Goal: Task Accomplishment & Management: Manage account settings

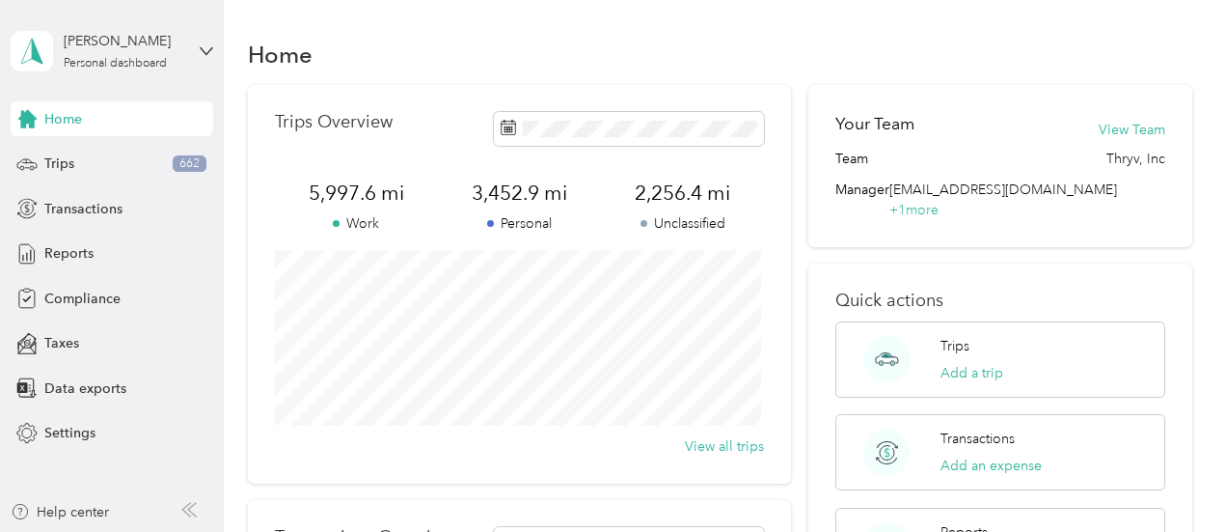
click at [641, 39] on div "Home" at bounding box center [720, 54] width 945 height 41
click at [61, 163] on span "Trips" at bounding box center [59, 163] width 30 height 20
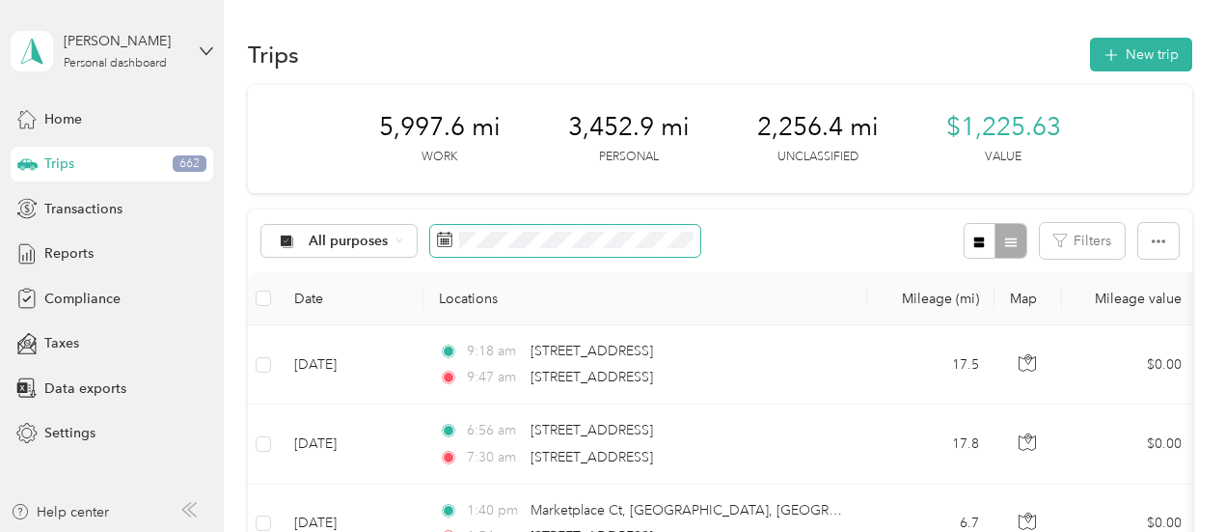
click at [446, 239] on icon at bounding box center [444, 239] width 15 height 15
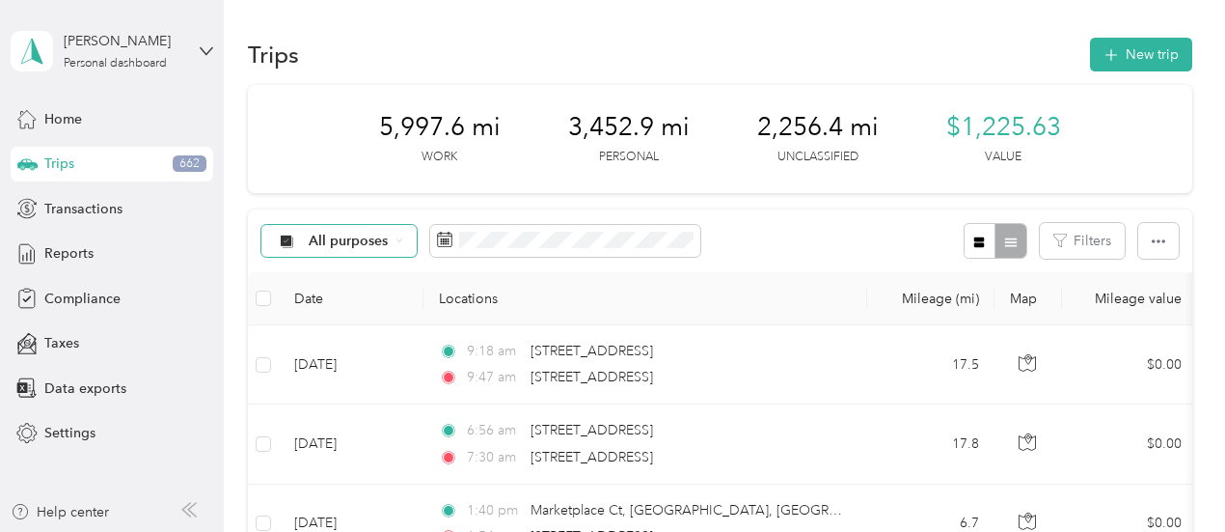
click at [371, 234] on span "All purposes" at bounding box center [349, 241] width 80 height 14
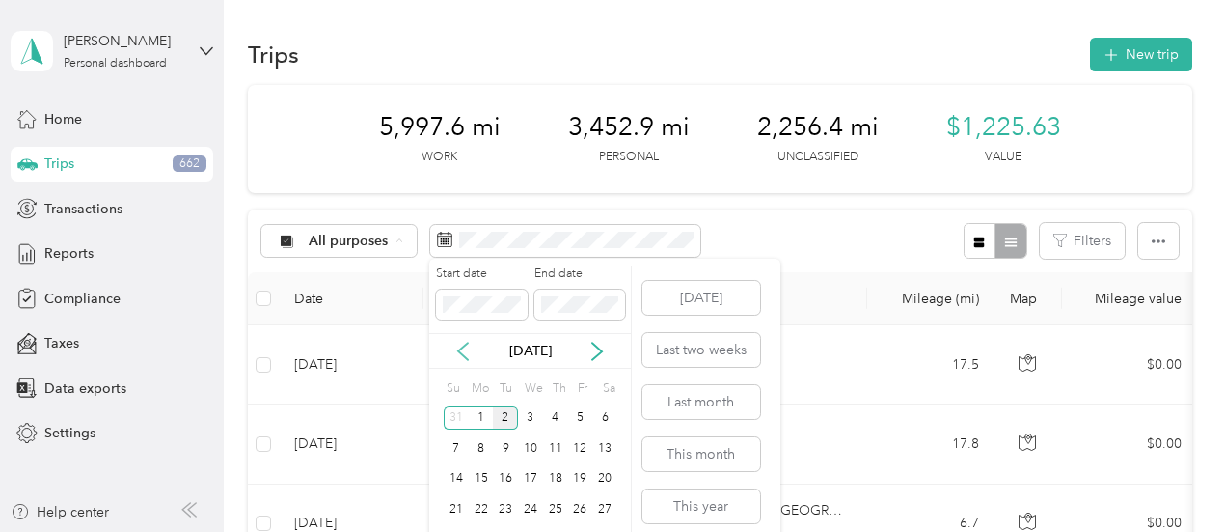
click at [454, 354] on icon at bounding box center [463, 351] width 19 height 19
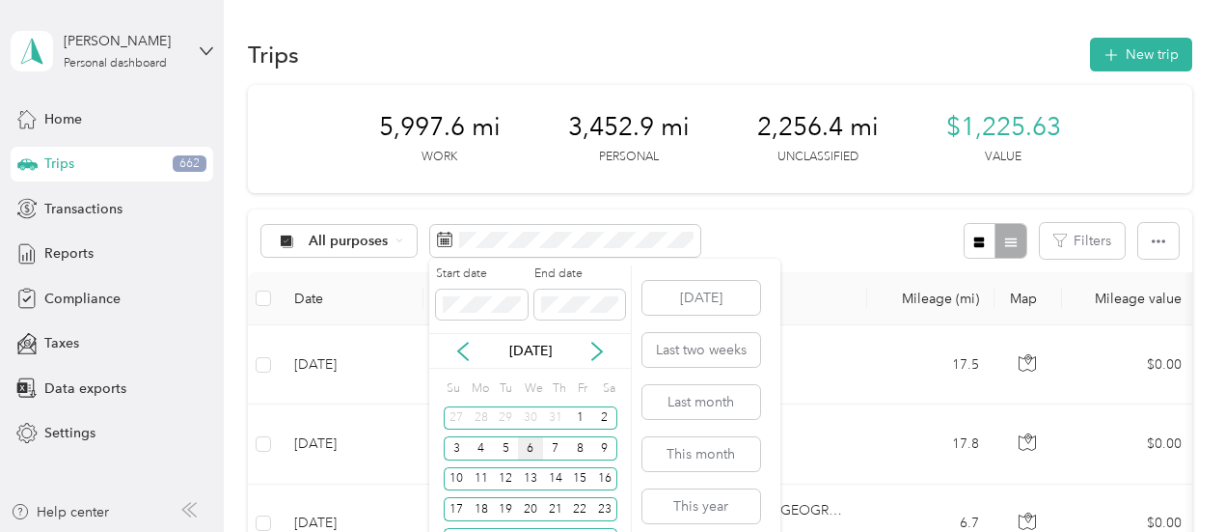
click at [535, 442] on div "6" at bounding box center [530, 448] width 25 height 24
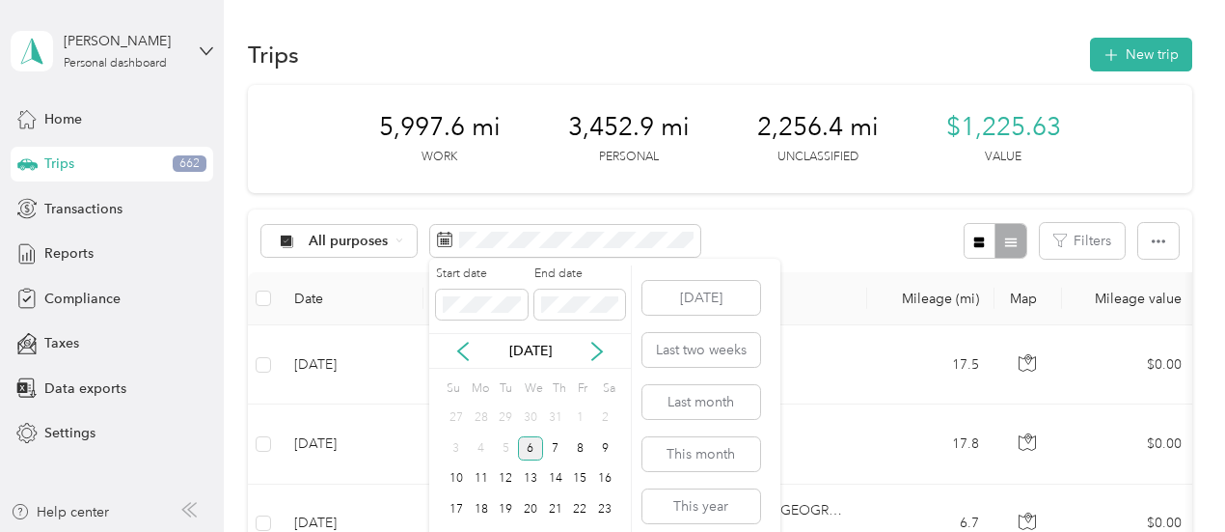
scroll to position [64, 0]
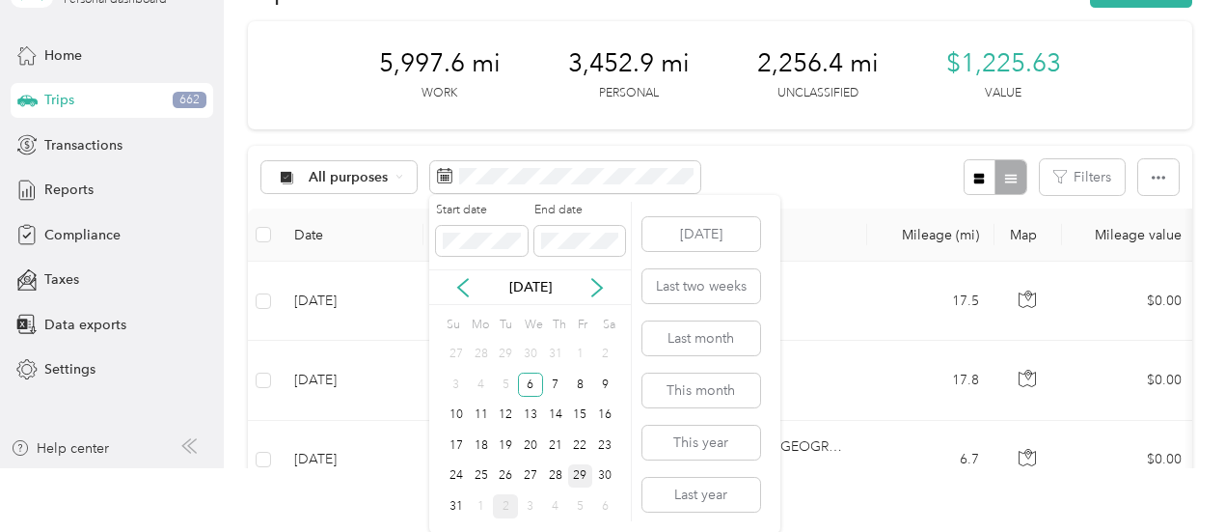
click at [579, 474] on div "29" at bounding box center [580, 476] width 25 height 24
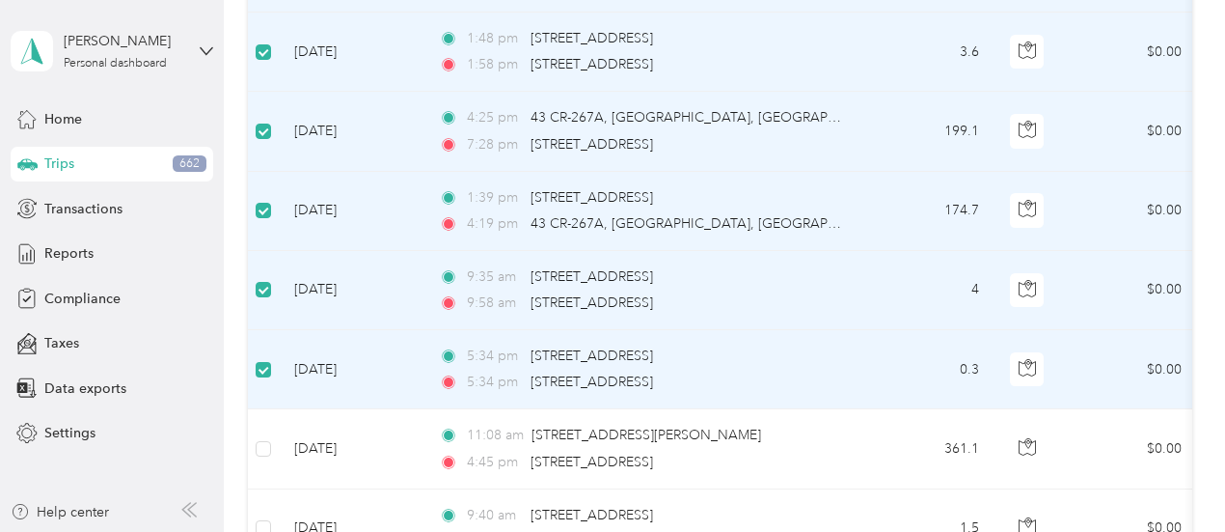
scroll to position [1305, 0]
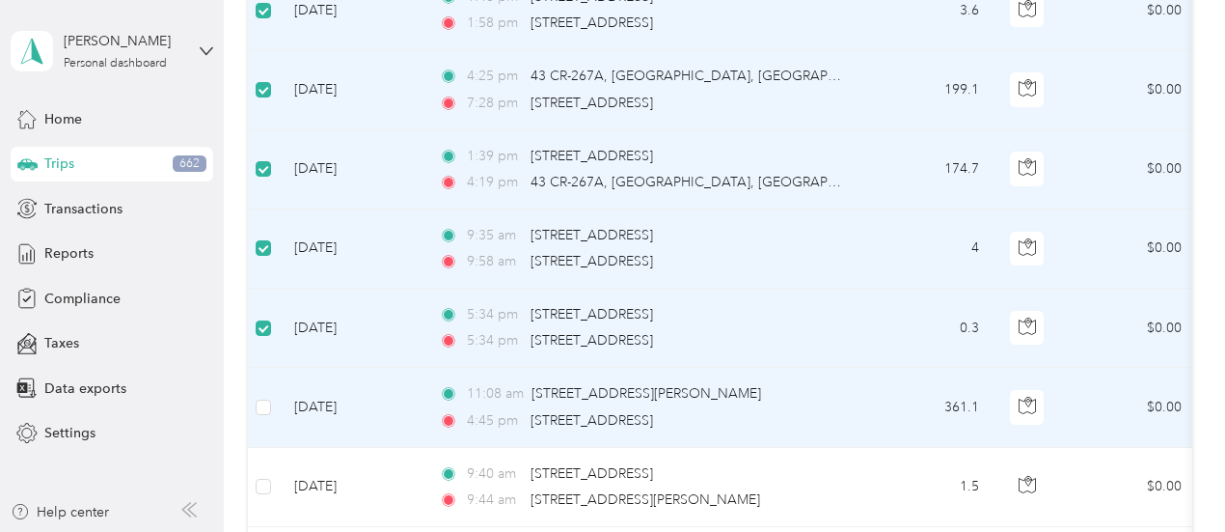
click at [272, 403] on td at bounding box center [263, 407] width 31 height 79
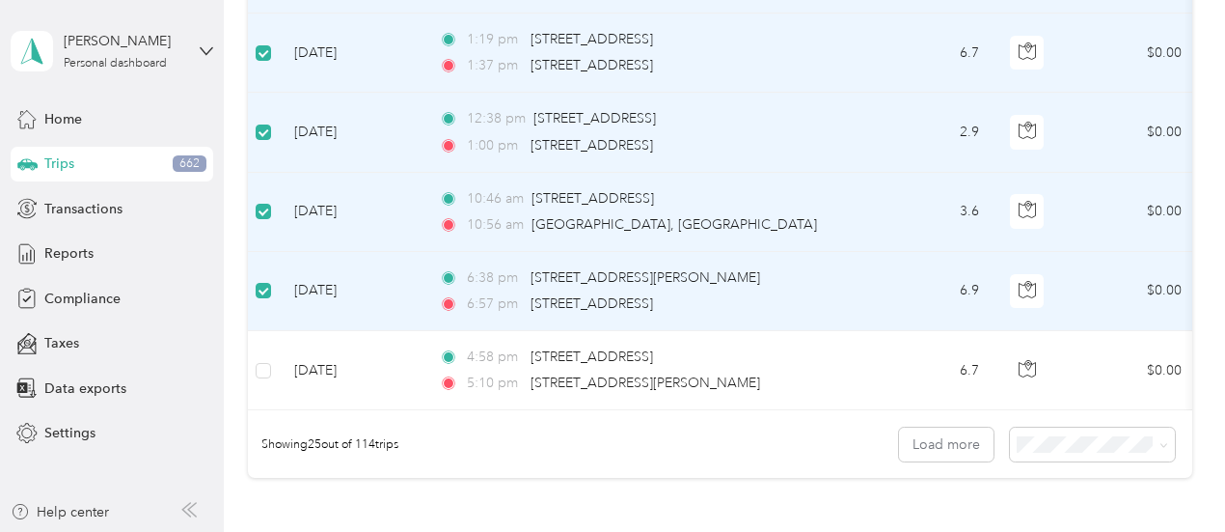
scroll to position [1898, 0]
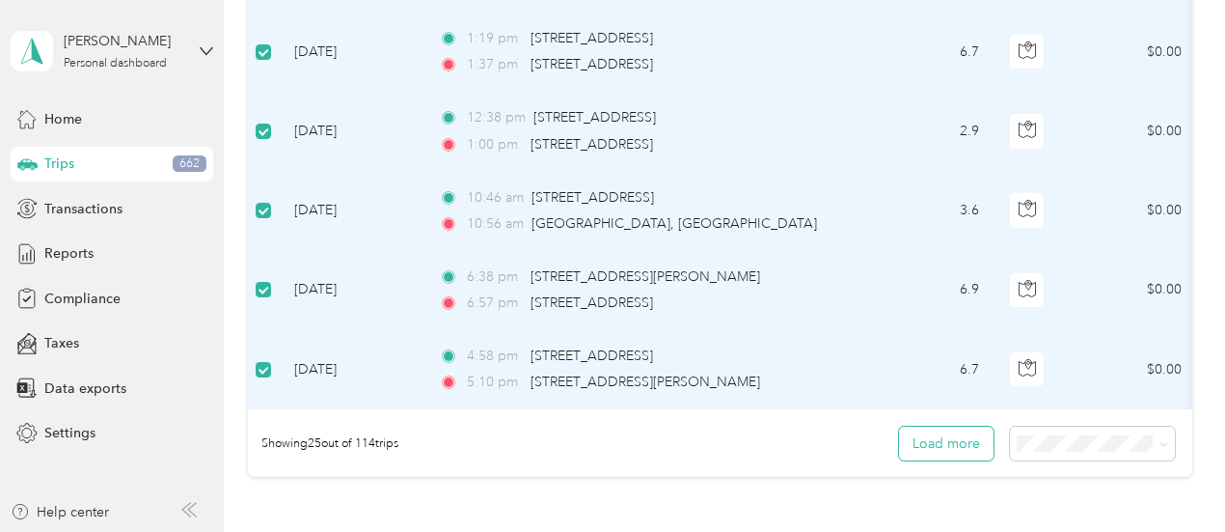
click at [940, 454] on button "Load more" at bounding box center [946, 444] width 95 height 34
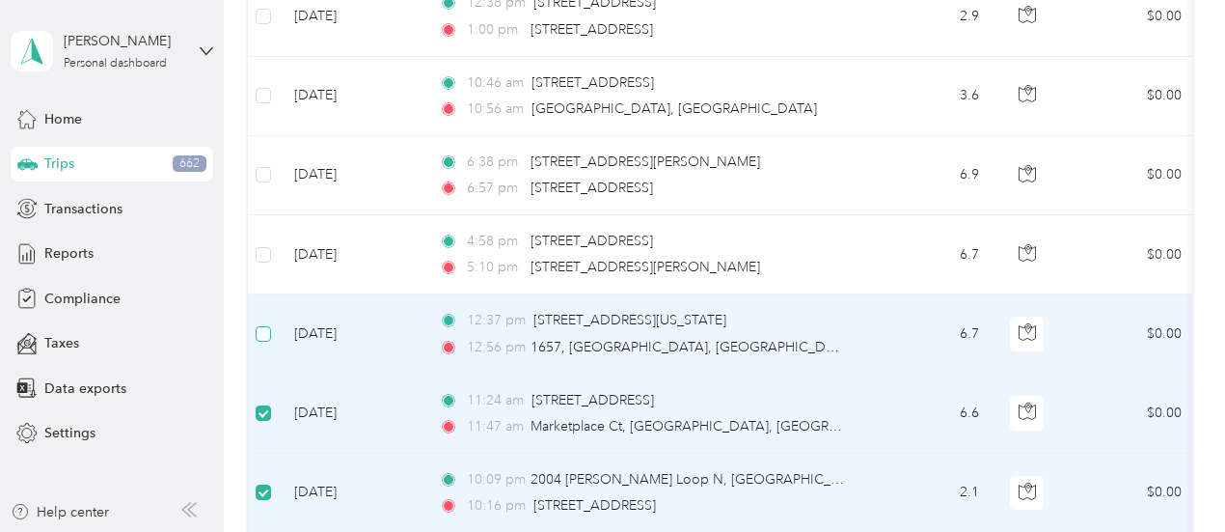
scroll to position [2030, 0]
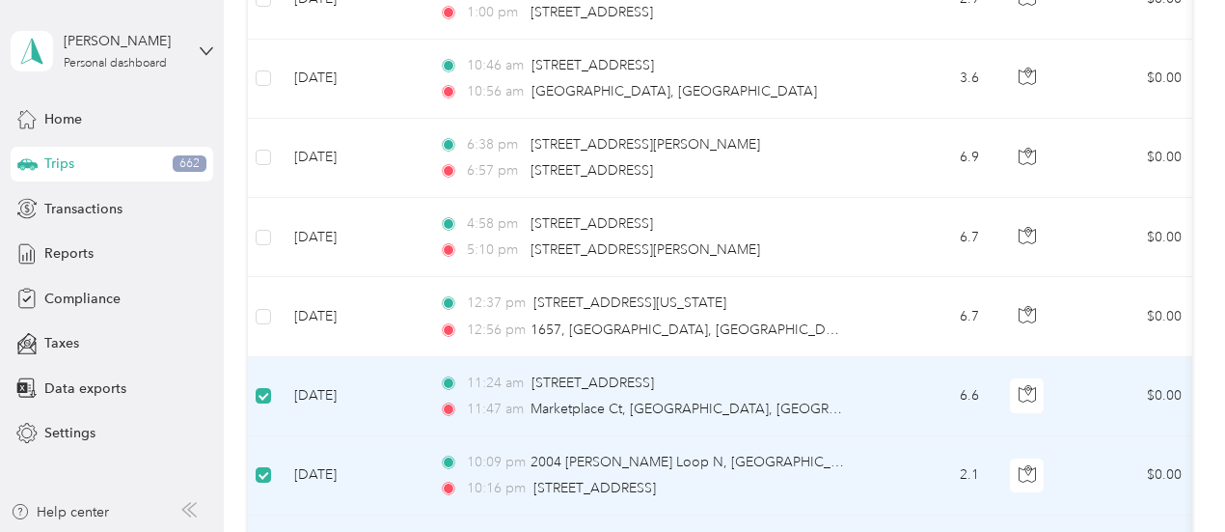
click at [272, 387] on td at bounding box center [263, 396] width 31 height 79
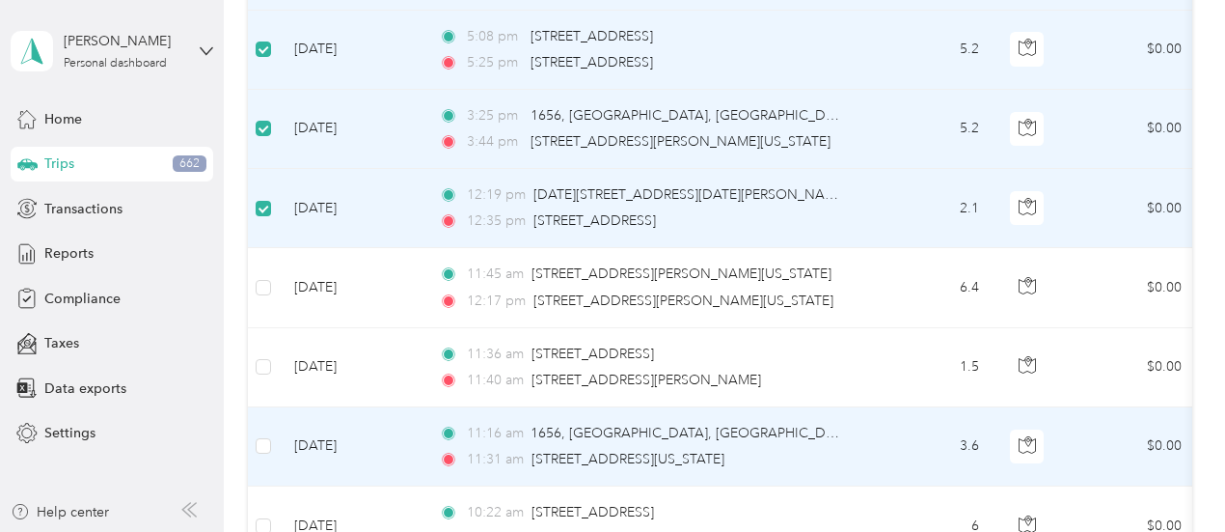
scroll to position [3332, 0]
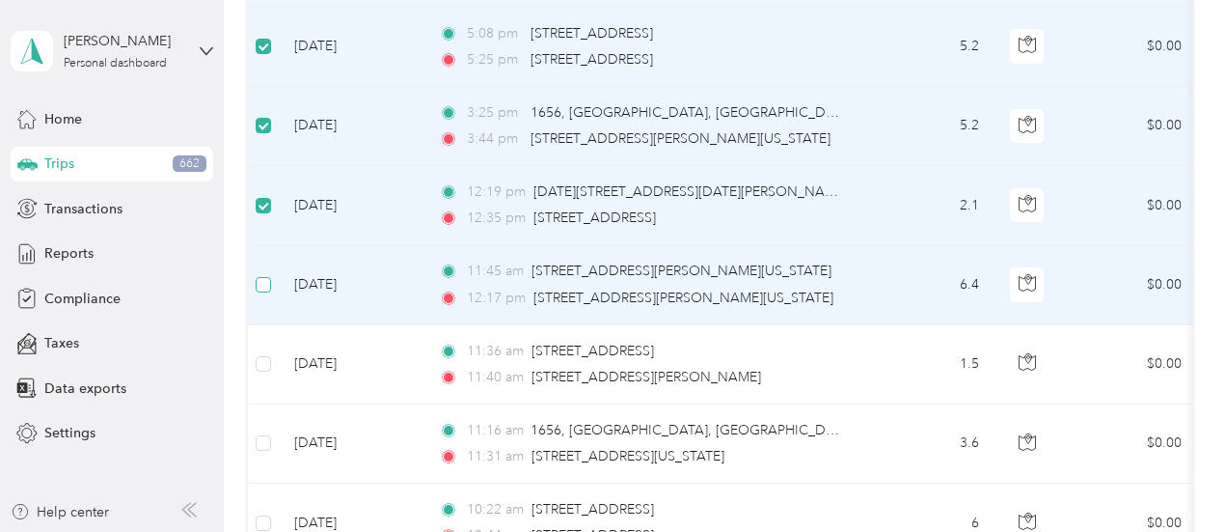
click at [261, 279] on label at bounding box center [263, 284] width 15 height 21
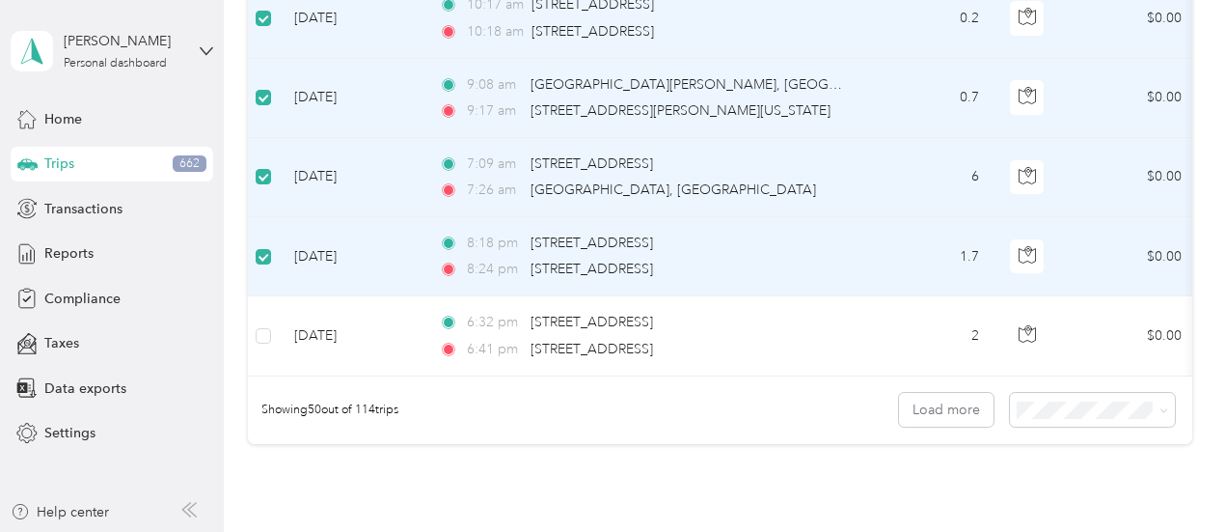
scroll to position [3919, 0]
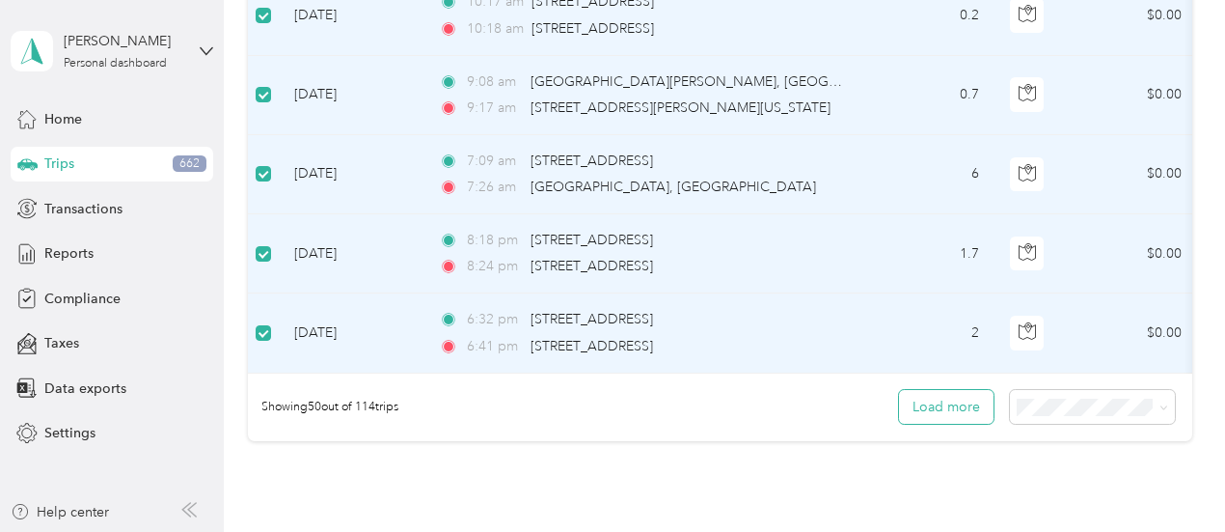
click at [926, 412] on button "Load more" at bounding box center [946, 407] width 95 height 34
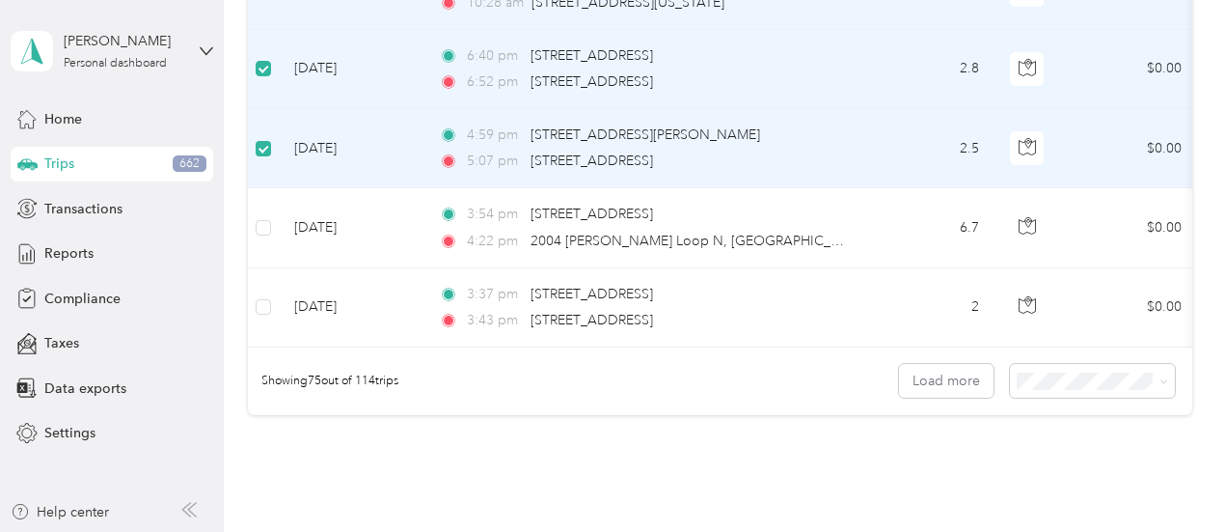
scroll to position [5930, 0]
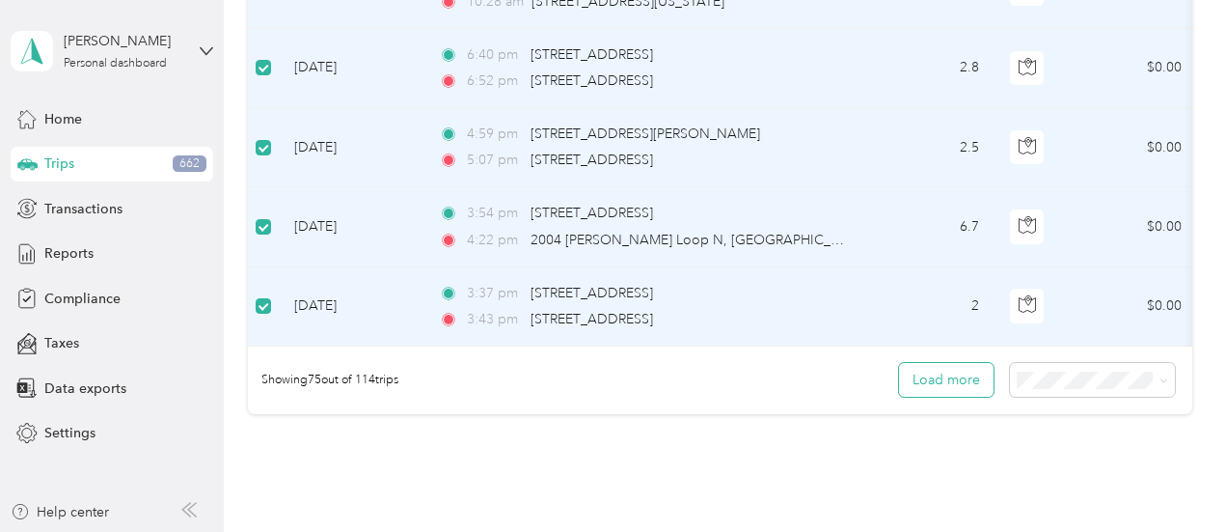
click at [911, 372] on button "Load more" at bounding box center [946, 380] width 95 height 34
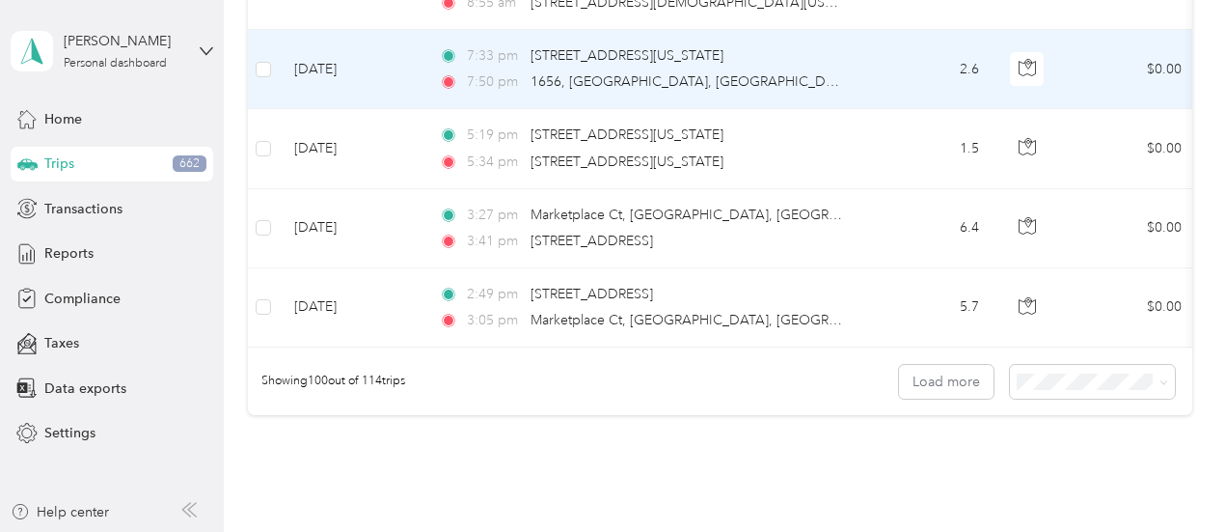
scroll to position [7914, 0]
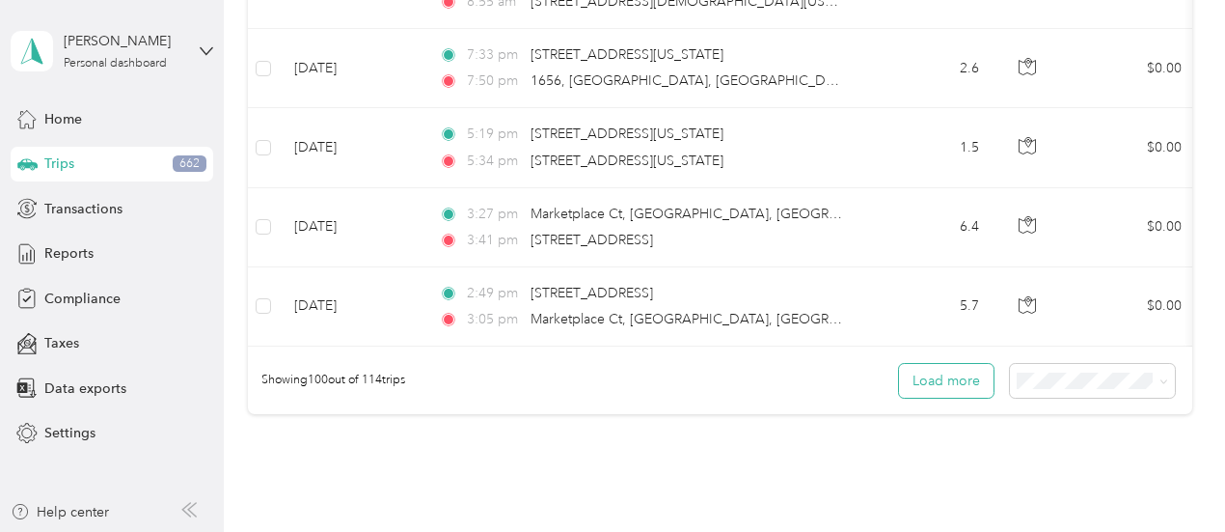
click at [946, 370] on button "Load more" at bounding box center [946, 381] width 95 height 34
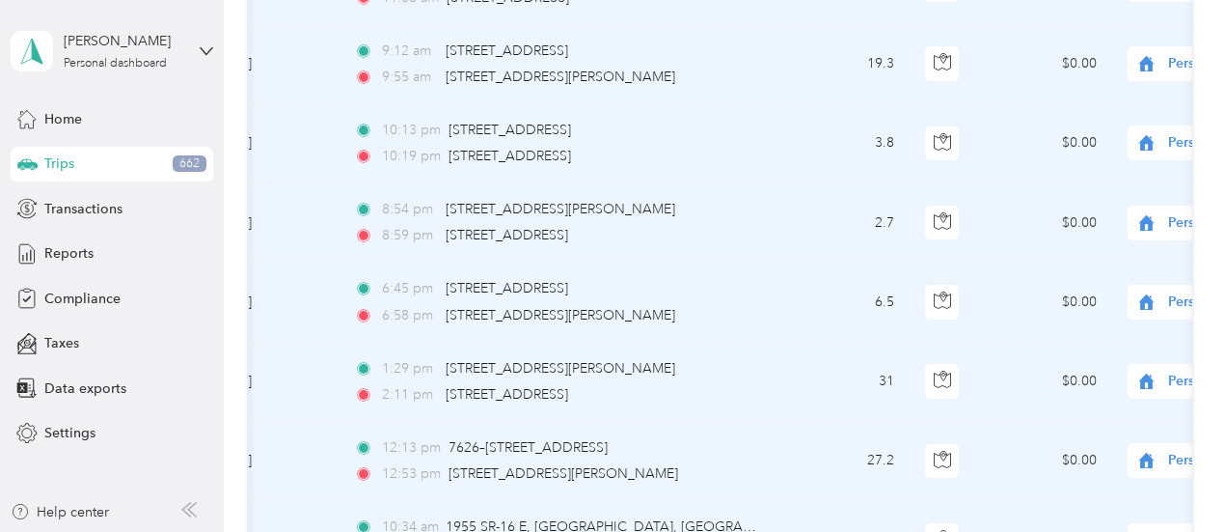
scroll to position [0, 0]
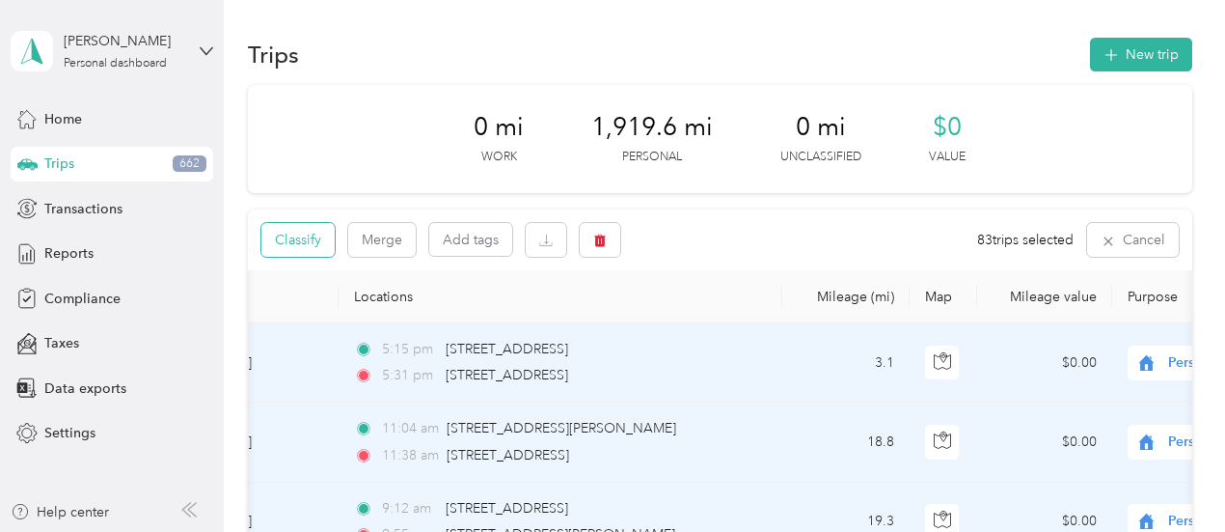
click at [298, 246] on button "Classify" at bounding box center [298, 240] width 73 height 34
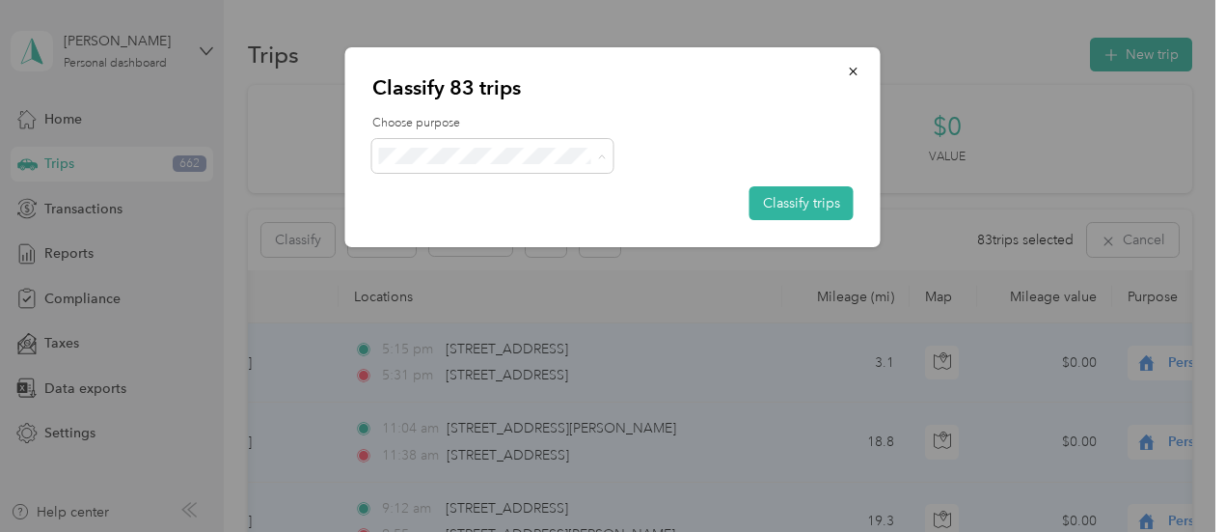
click at [549, 190] on span "Thryv, Inc" at bounding box center [509, 191] width 179 height 20
click at [794, 214] on button "Classify trips" at bounding box center [802, 203] width 104 height 34
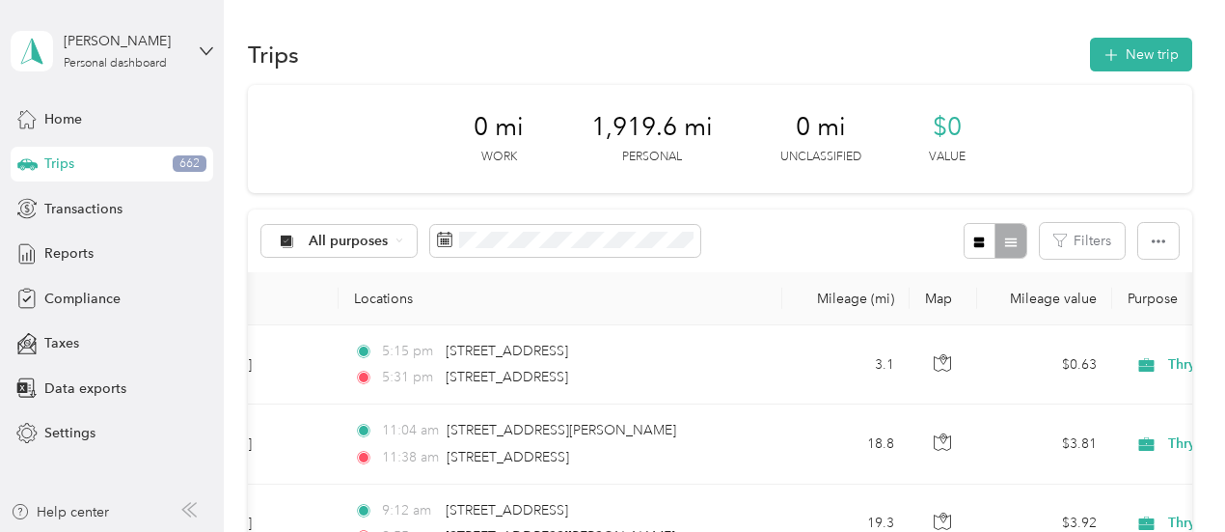
click at [794, 214] on div "All purposes Filters" at bounding box center [720, 240] width 945 height 63
click at [77, 255] on span "Reports" at bounding box center [68, 253] width 49 height 20
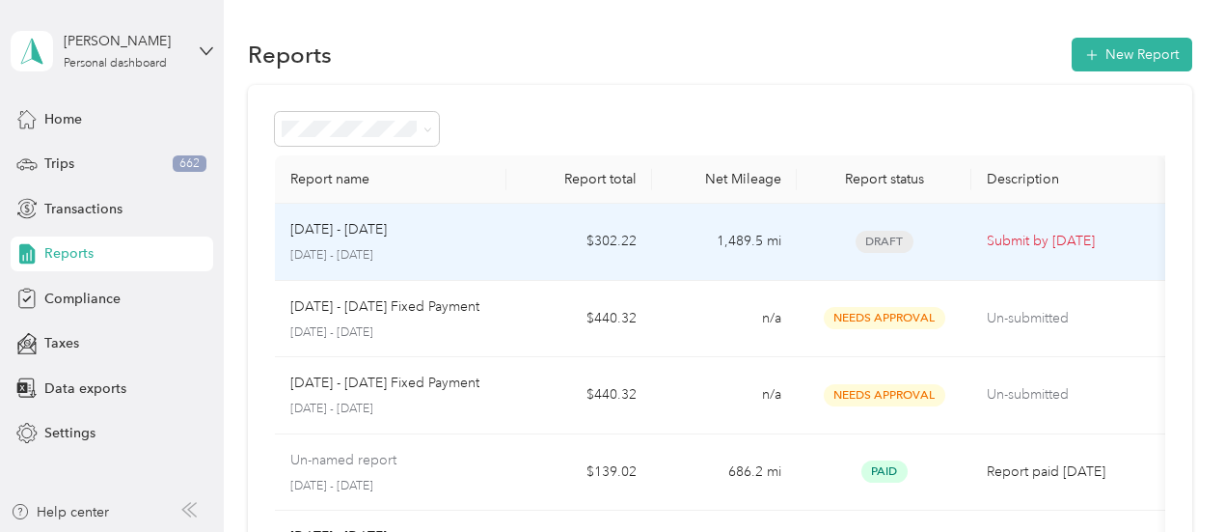
click at [1033, 238] on p "Submit by [DATE]" at bounding box center [1068, 241] width 163 height 21
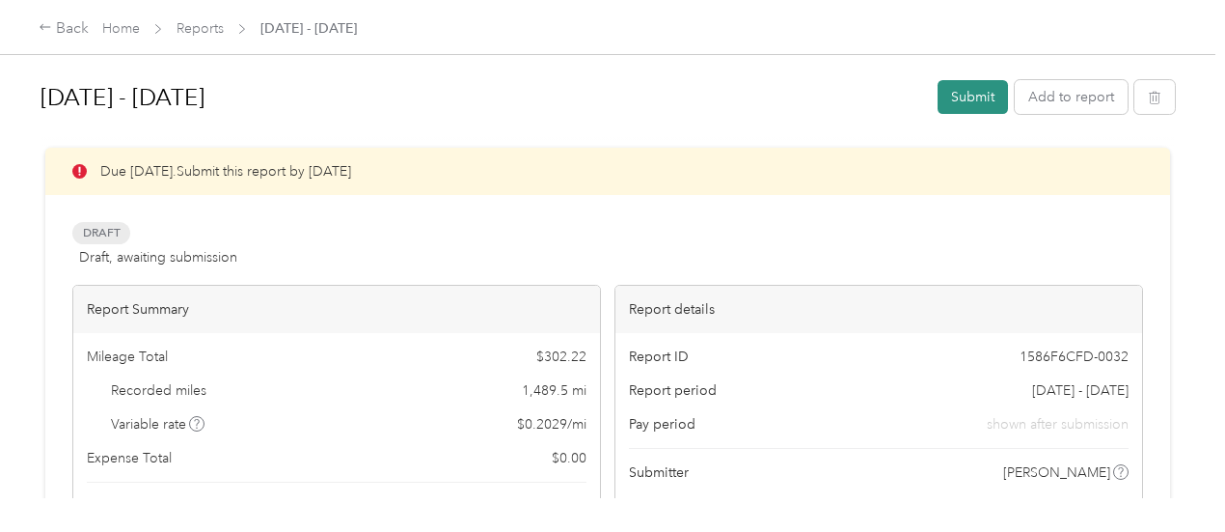
click at [972, 94] on button "Submit" at bounding box center [973, 97] width 70 height 34
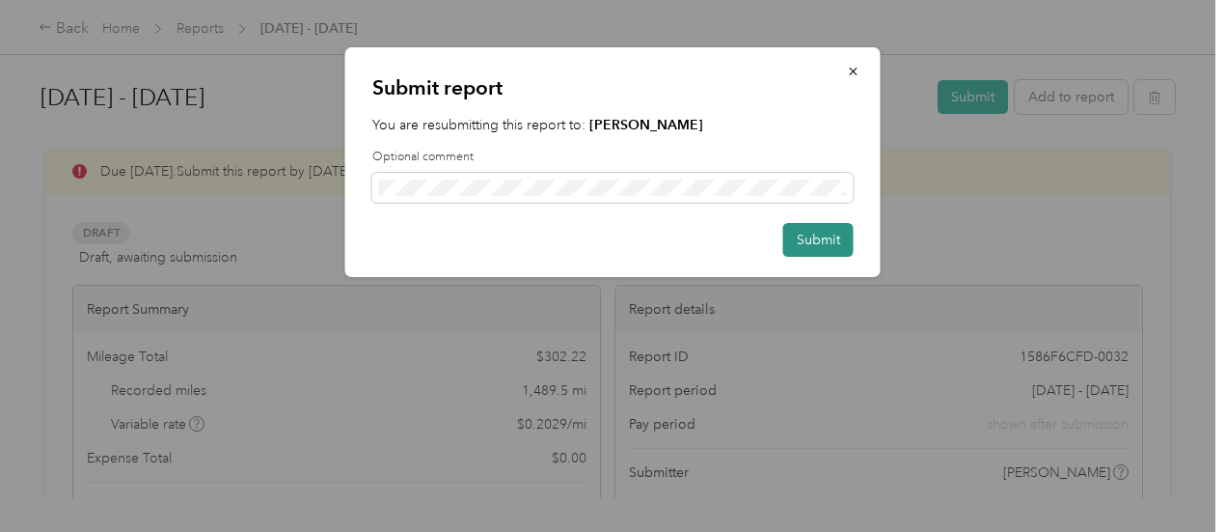
click at [804, 246] on button "Submit" at bounding box center [819, 240] width 70 height 34
